Goal: Transaction & Acquisition: Obtain resource

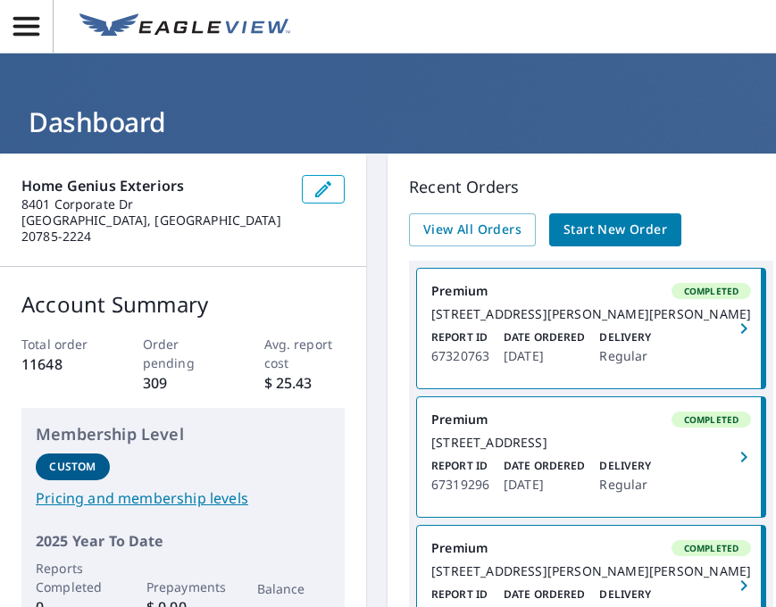
click at [623, 231] on span "Start New Order" at bounding box center [616, 230] width 104 height 22
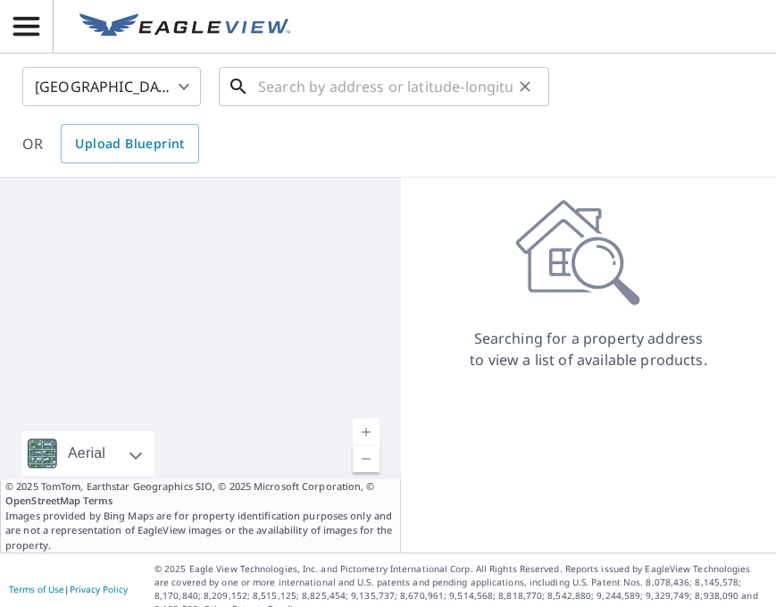
click at [353, 86] on input "text" at bounding box center [385, 87] width 255 height 50
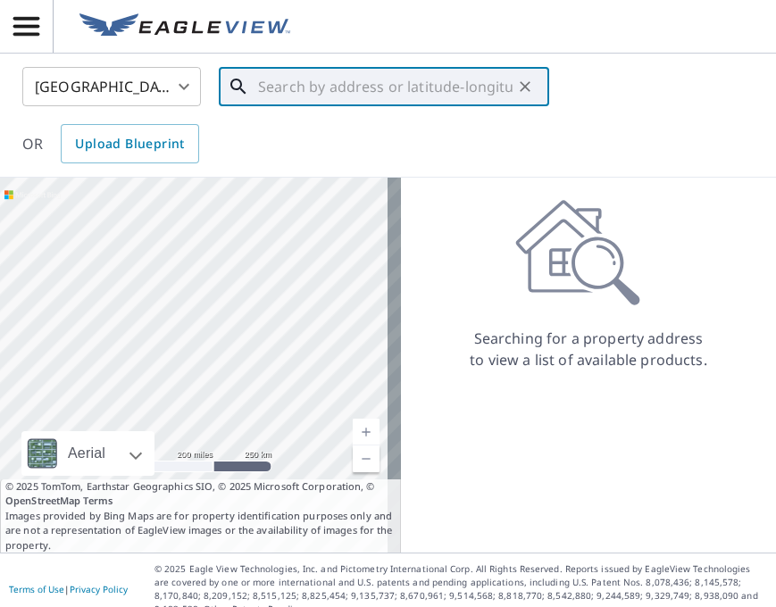
paste input "[STREET_ADDRESS][PERSON_NAME]"
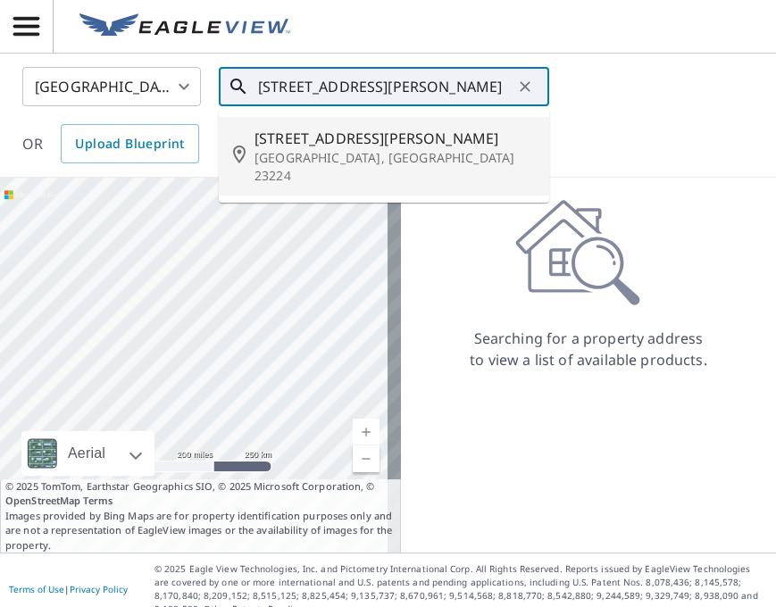
click at [339, 152] on p "[GEOGRAPHIC_DATA], [GEOGRAPHIC_DATA] 23224" at bounding box center [395, 167] width 280 height 36
type input "[STREET_ADDRESS][PERSON_NAME]"
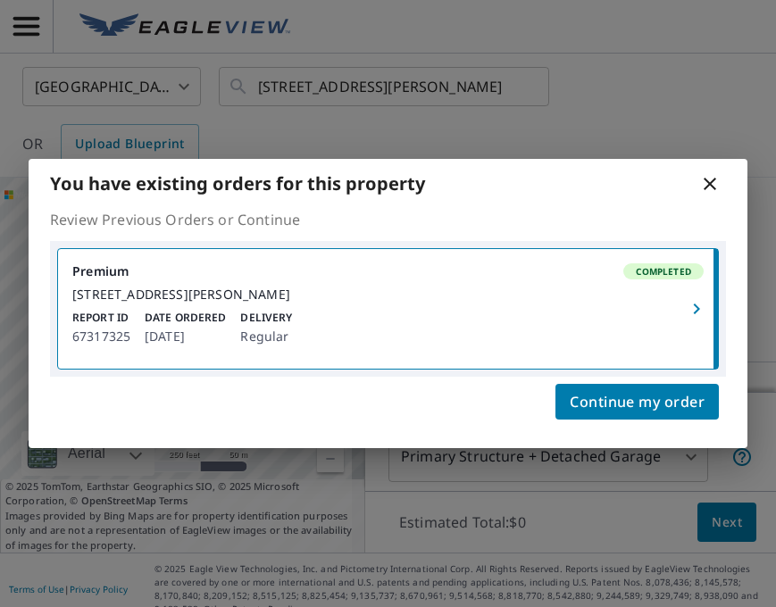
click at [693, 305] on icon "button" at bounding box center [696, 308] width 21 height 21
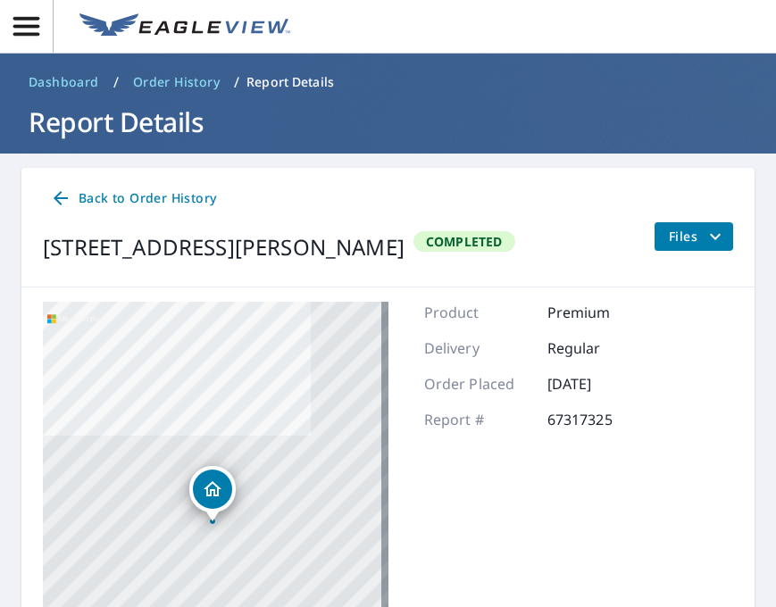
click at [34, 28] on icon "button" at bounding box center [26, 26] width 31 height 31
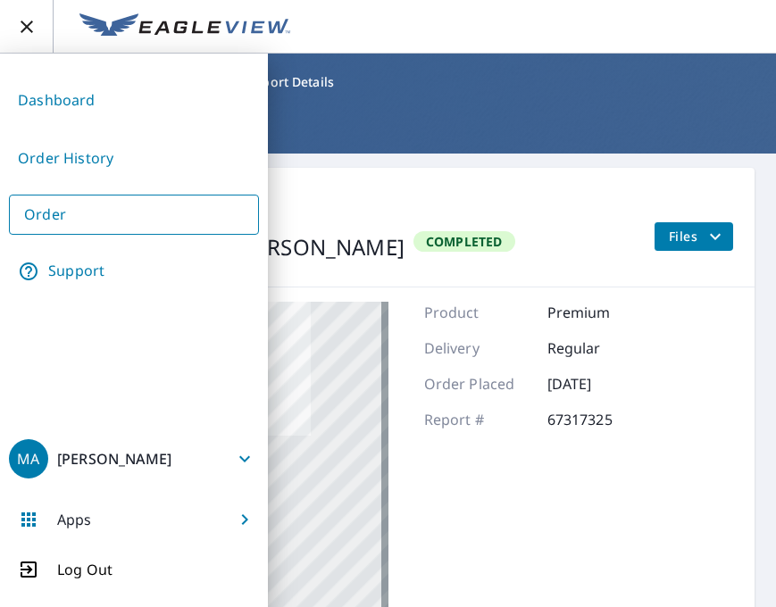
click at [48, 207] on link "Order" at bounding box center [134, 215] width 250 height 40
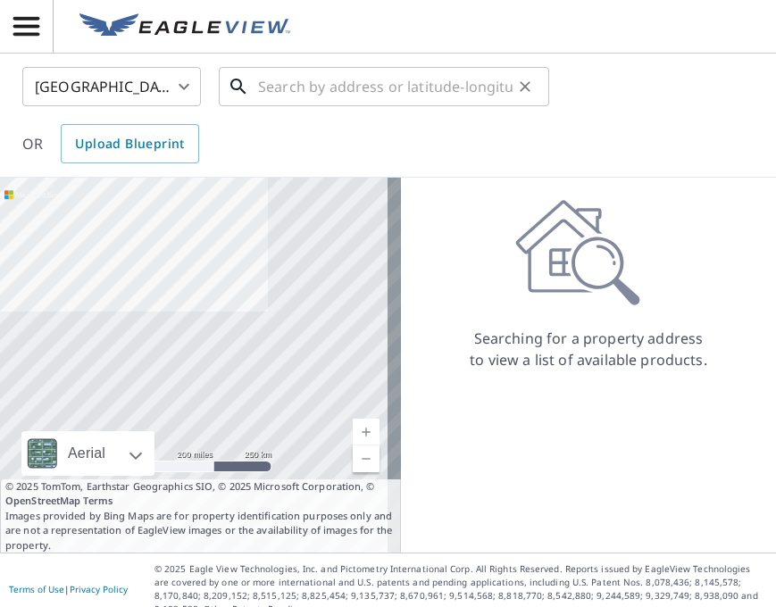
click at [301, 88] on input "text" at bounding box center [385, 87] width 255 height 50
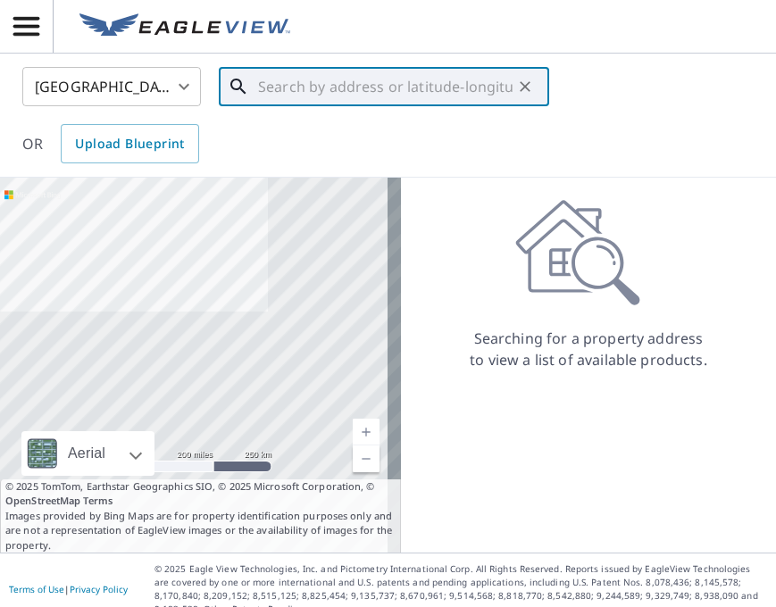
paste input "[STREET_ADDRESS][PERSON_NAME]"
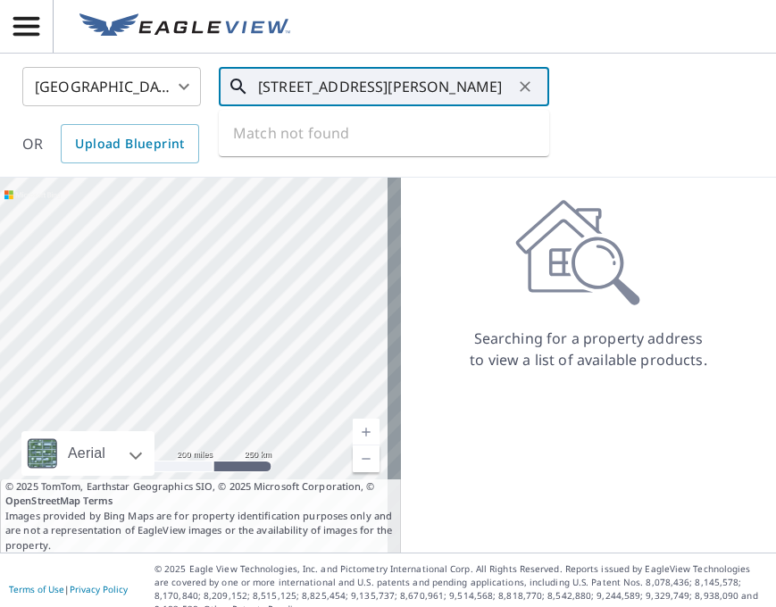
scroll to position [0, 6]
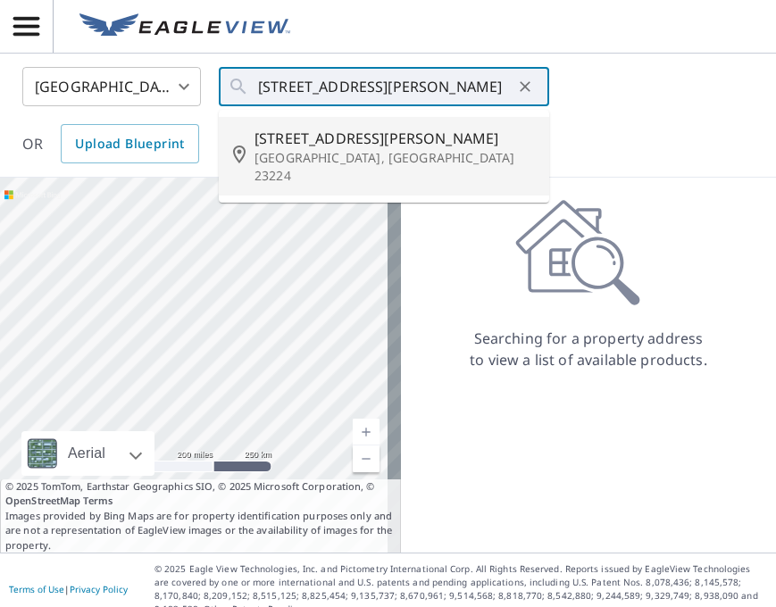
type input "[STREET_ADDRESS][PERSON_NAME]"
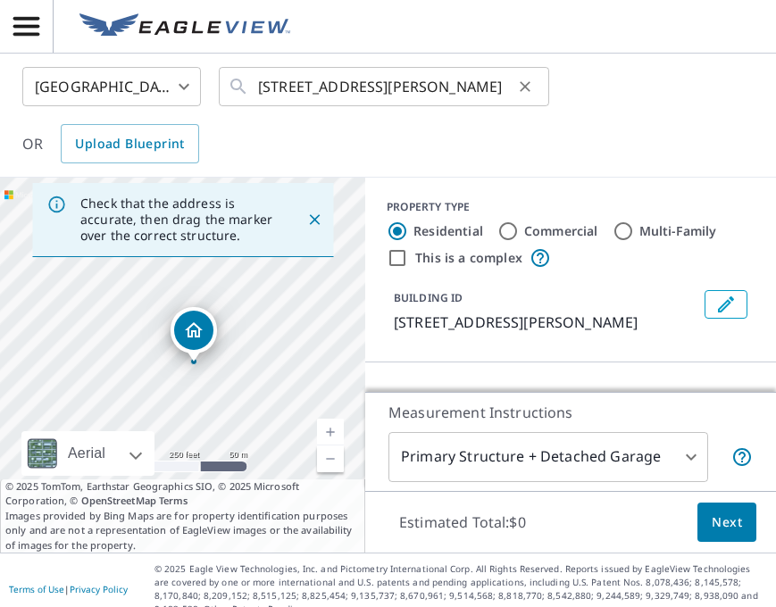
scroll to position [0, 0]
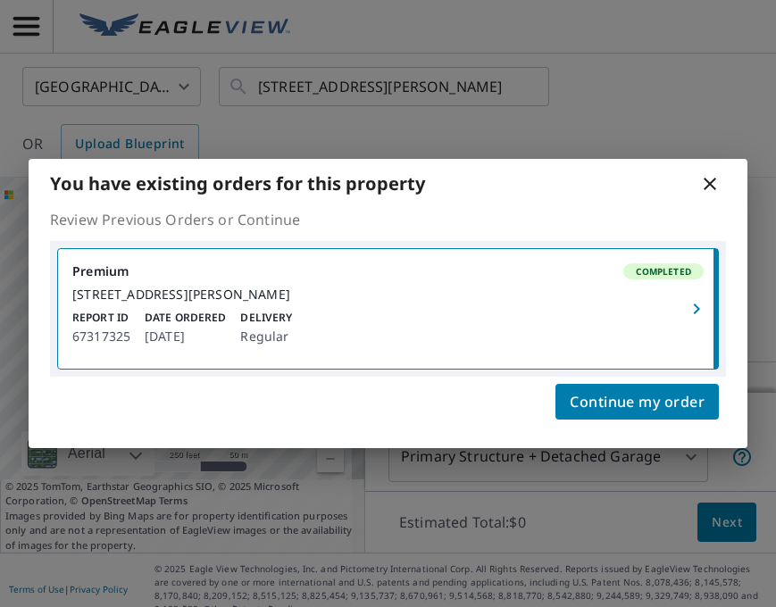
click at [712, 173] on icon at bounding box center [709, 183] width 21 height 21
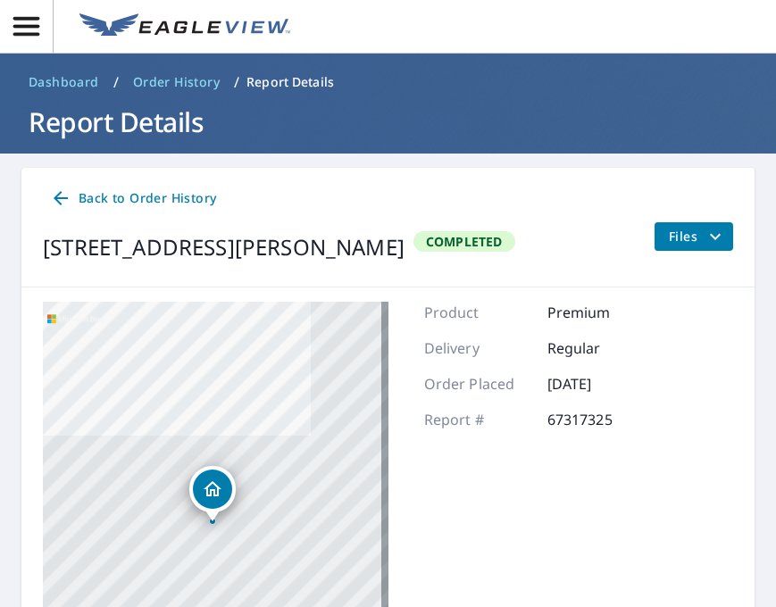
click at [705, 234] on icon "filesDropdownBtn-67317325" at bounding box center [715, 236] width 21 height 21
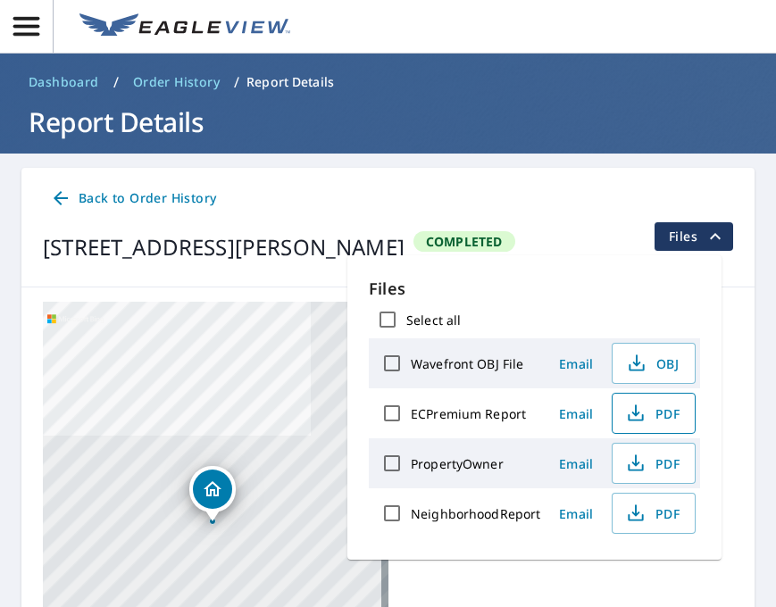
click at [652, 409] on span "PDF" at bounding box center [651, 413] width 57 height 21
